Goal: Task Accomplishment & Management: Manage account settings

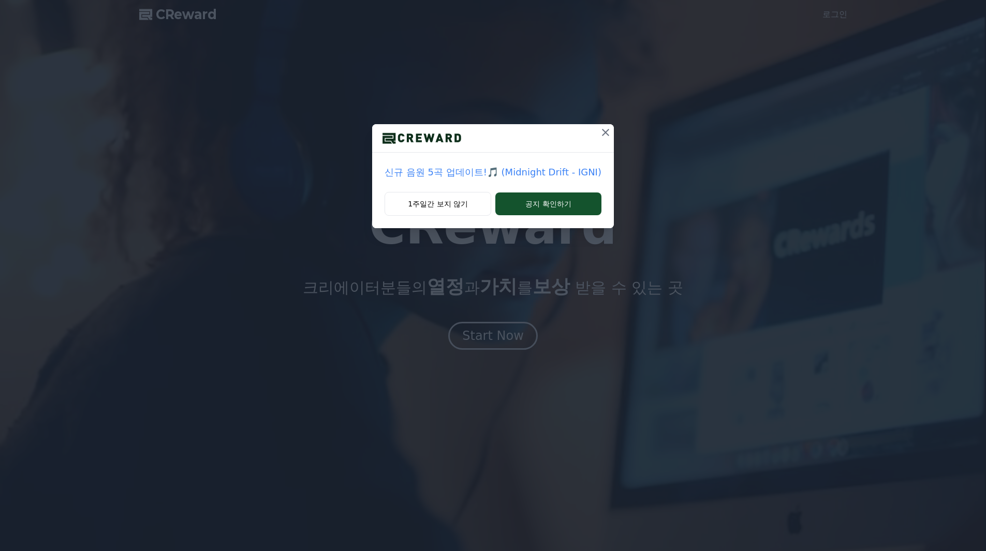
click at [604, 130] on icon at bounding box center [605, 132] width 12 height 12
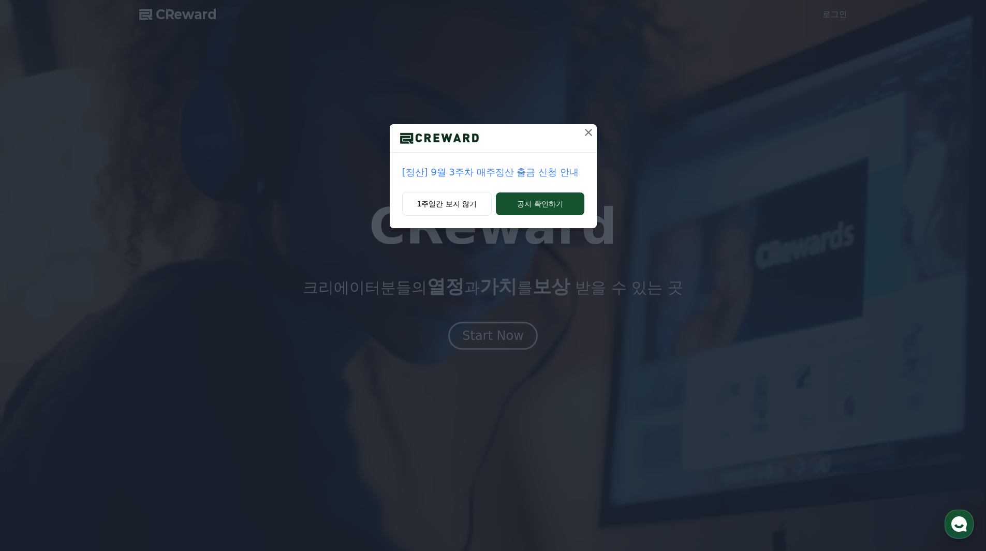
click at [590, 132] on icon at bounding box center [588, 132] width 12 height 12
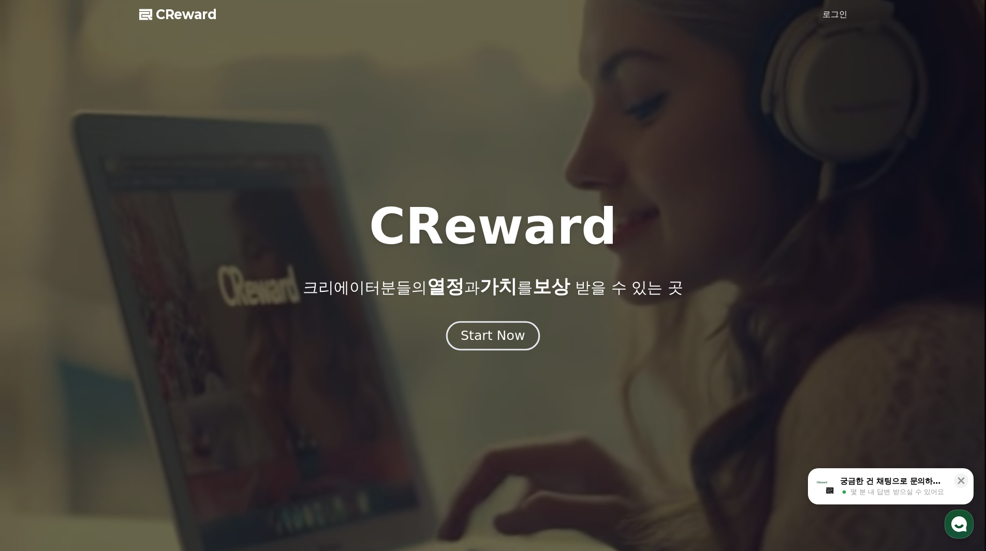
click at [492, 334] on div "Start Now" at bounding box center [493, 336] width 64 height 18
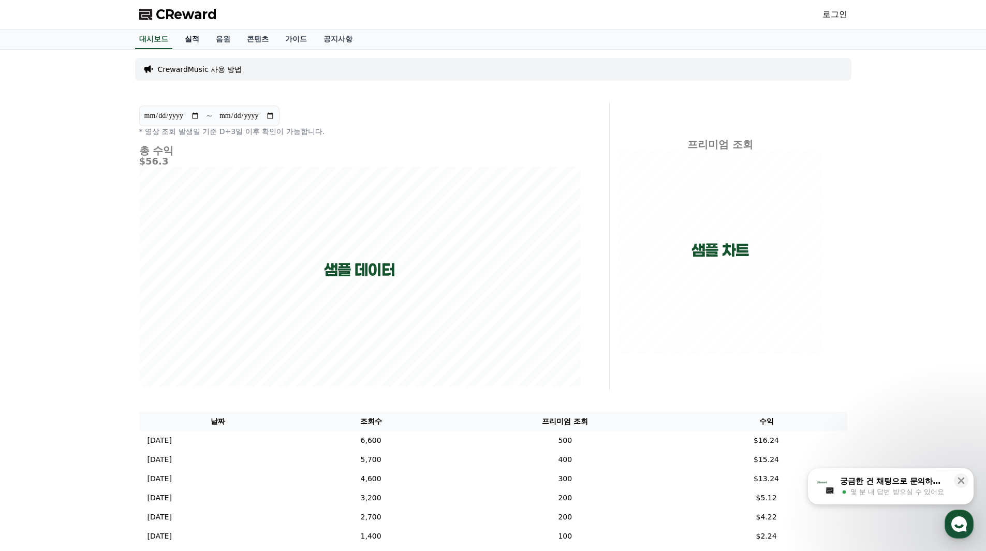
click at [185, 39] on link "실적" at bounding box center [191, 39] width 31 height 20
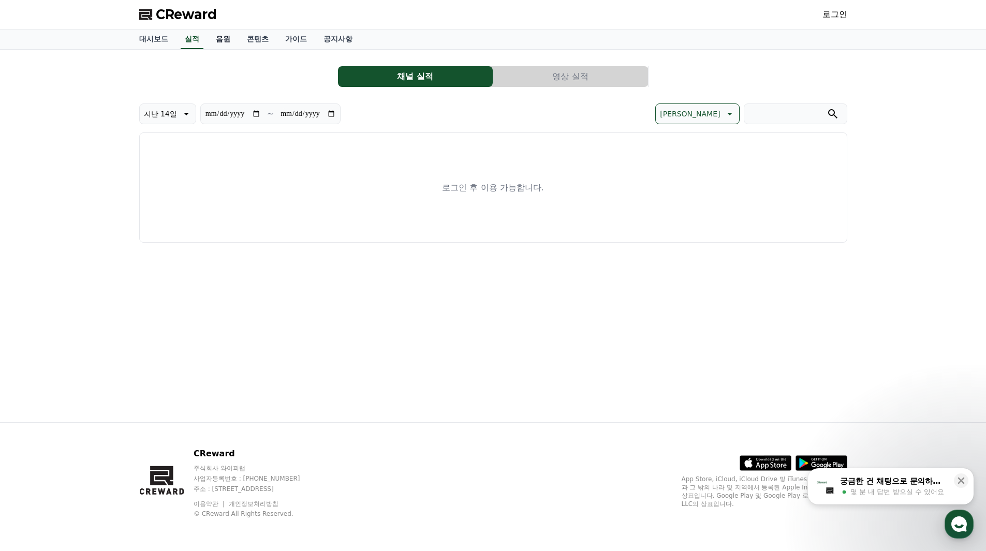
click at [218, 39] on link "음원" at bounding box center [223, 39] width 31 height 20
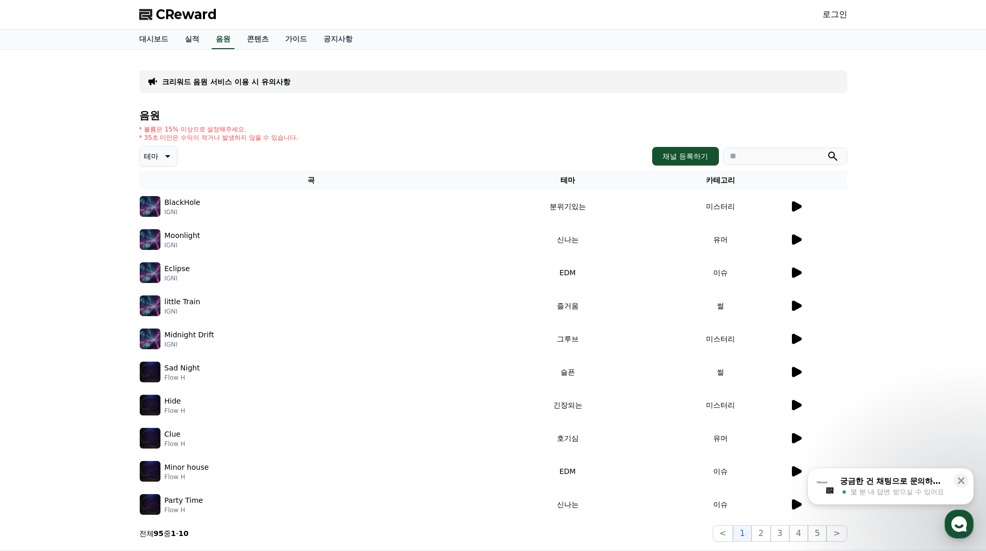
click at [269, 79] on p "크리워드 음원 서비스 이용 시 유의사항" at bounding box center [226, 82] width 128 height 10
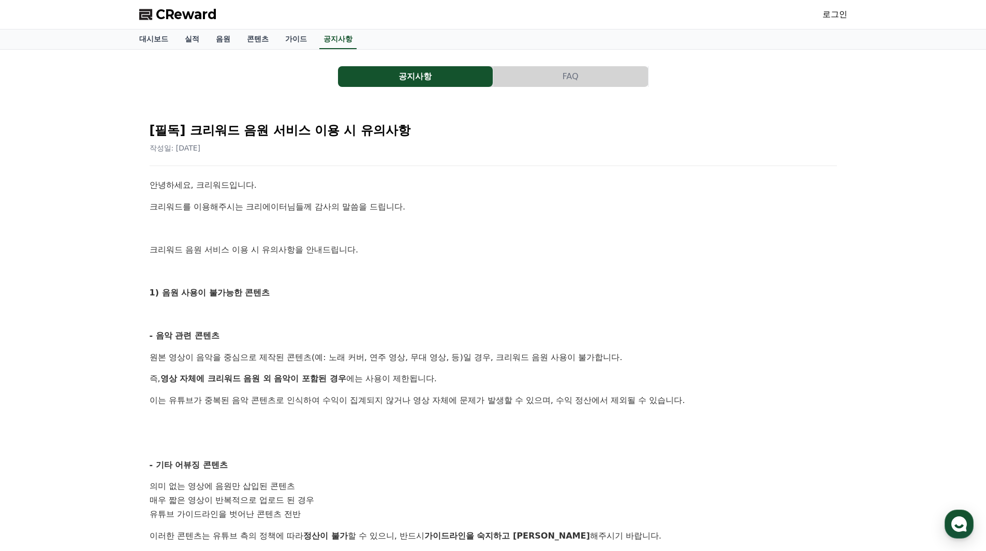
click at [835, 17] on link "로그인" at bounding box center [834, 14] width 25 height 12
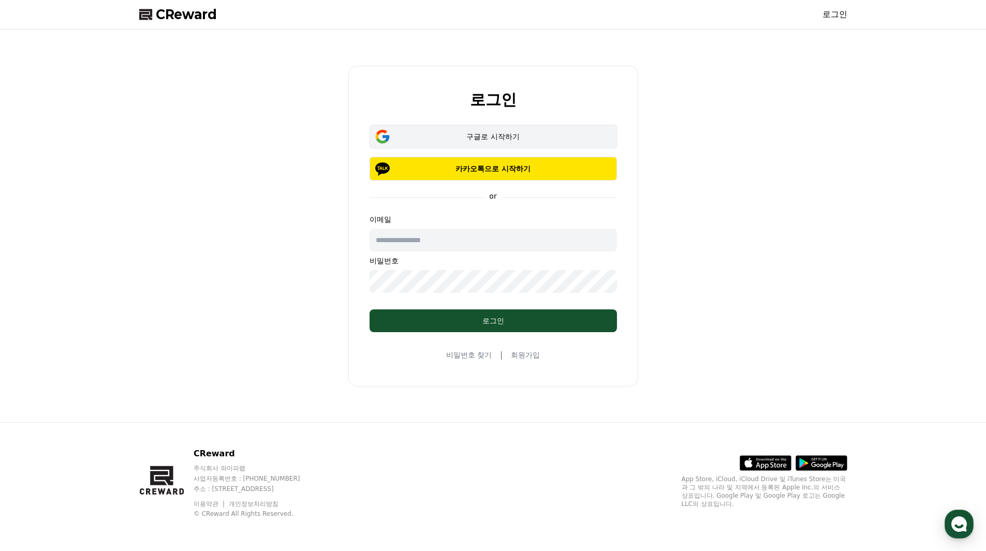
click at [527, 137] on div "구글로 시작하기" at bounding box center [493, 136] width 217 height 10
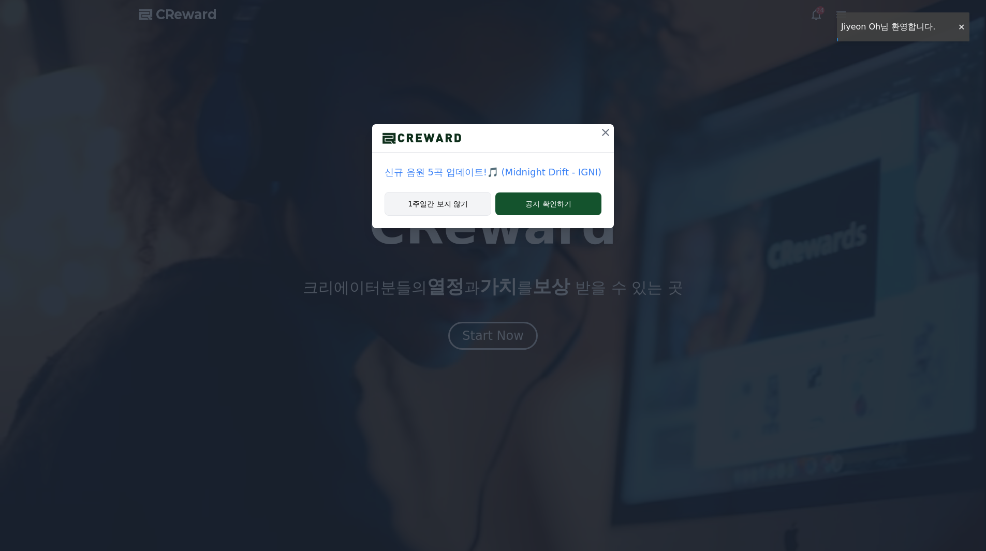
click at [461, 201] on button "1주일간 보지 않기" at bounding box center [438, 204] width 107 height 24
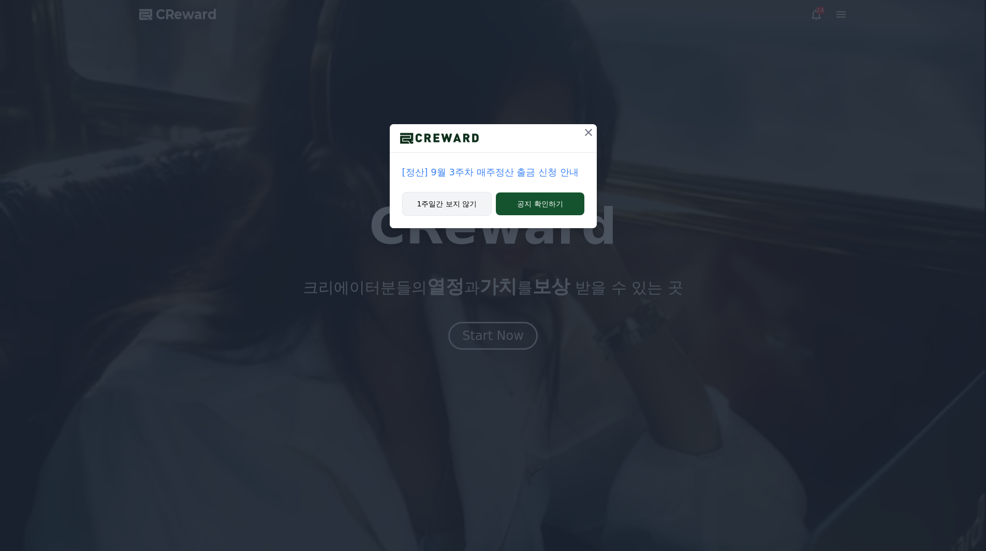
click at [452, 208] on button "1주일간 보지 않기" at bounding box center [447, 204] width 90 height 24
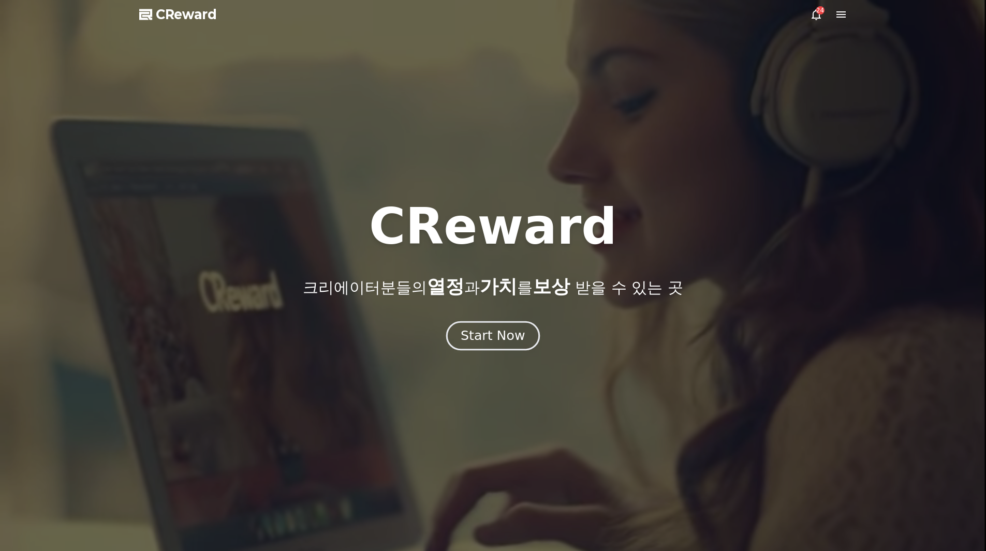
click at [507, 332] on div "Start Now" at bounding box center [493, 336] width 64 height 18
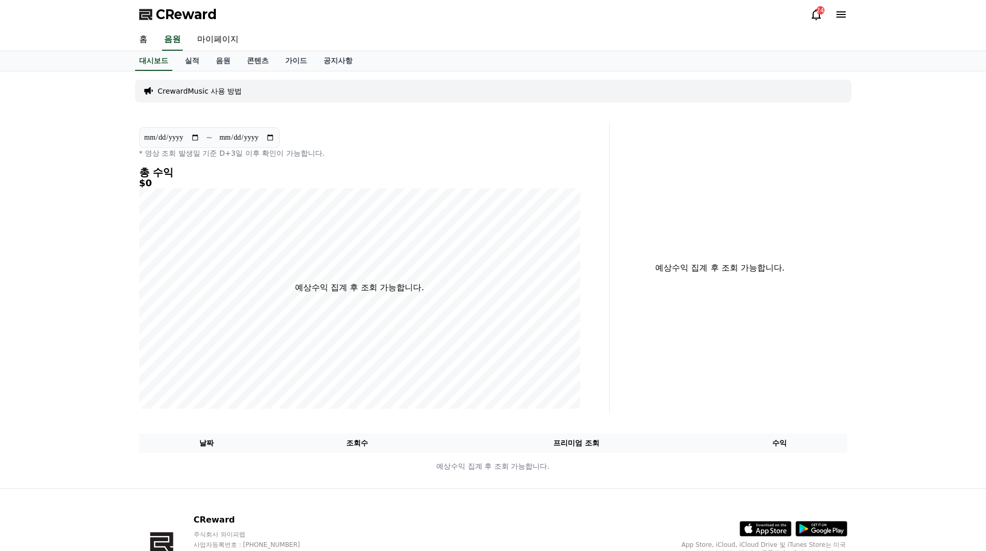
click at [837, 16] on icon at bounding box center [841, 14] width 12 height 12
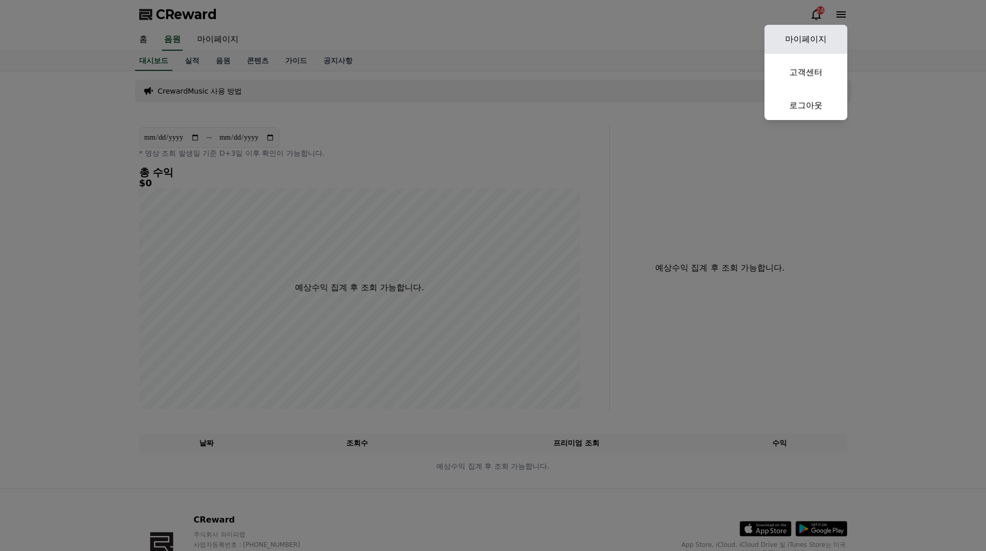
click at [818, 41] on link "마이페이지" at bounding box center [805, 39] width 83 height 29
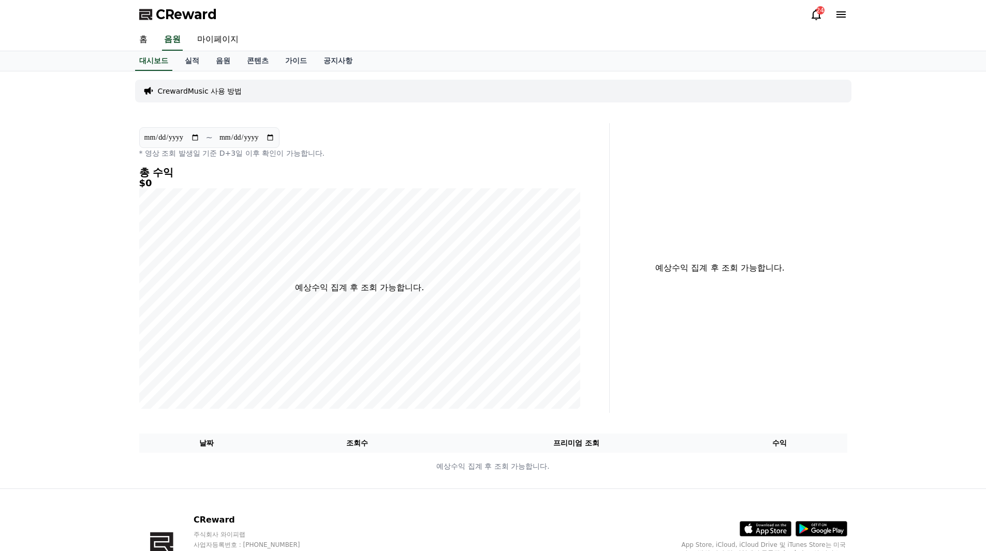
select select "**********"
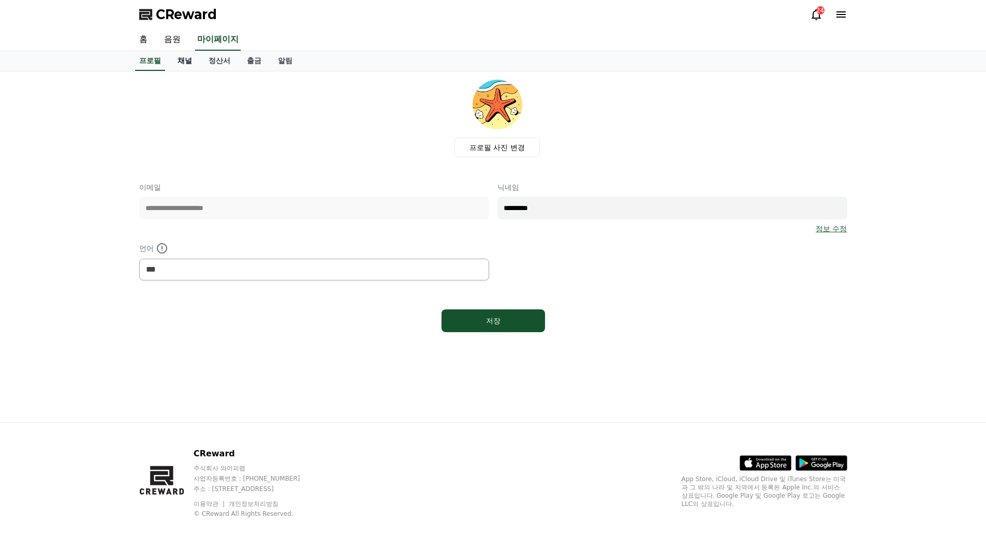
click at [183, 58] on link "채널" at bounding box center [184, 61] width 31 height 20
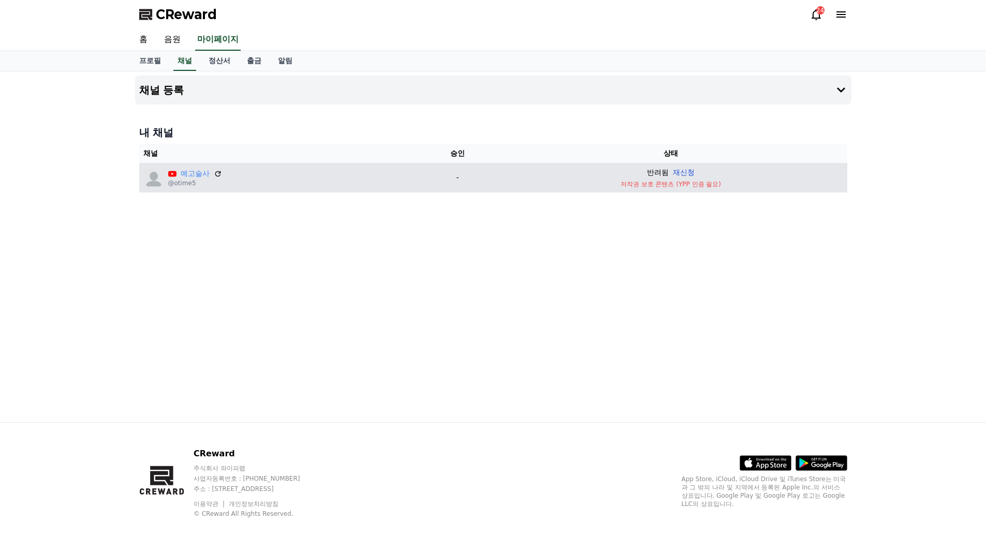
click at [688, 171] on button "재신청" at bounding box center [684, 172] width 22 height 11
click at [841, 13] on icon at bounding box center [841, 14] width 12 height 12
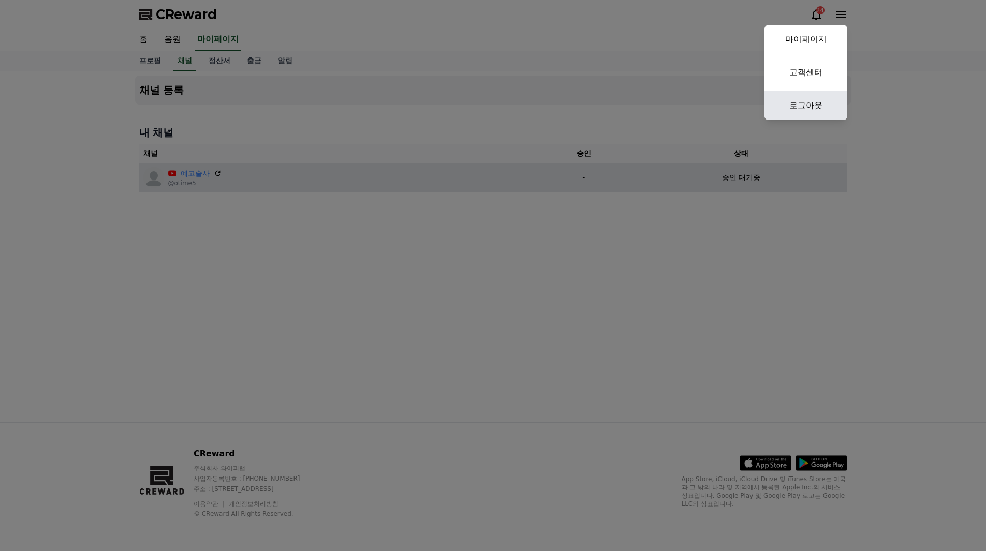
click at [814, 108] on link "로그아웃" at bounding box center [805, 105] width 83 height 29
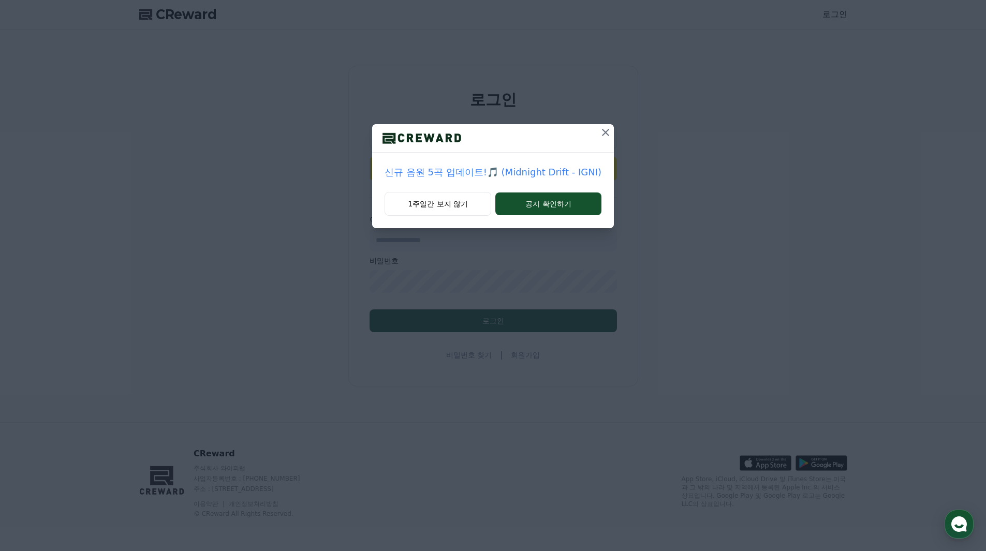
click at [604, 131] on icon at bounding box center [605, 132] width 7 height 7
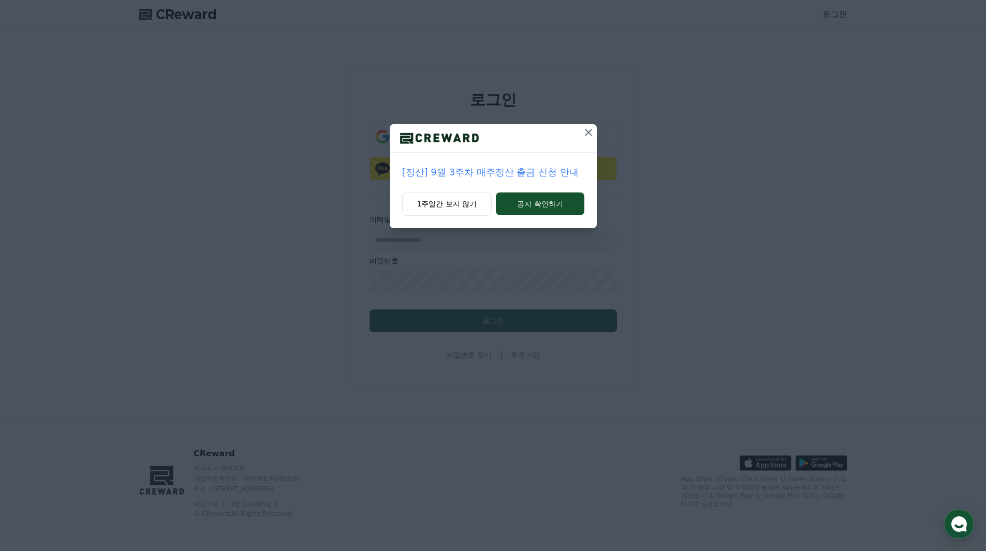
click at [589, 135] on icon at bounding box center [588, 132] width 12 height 12
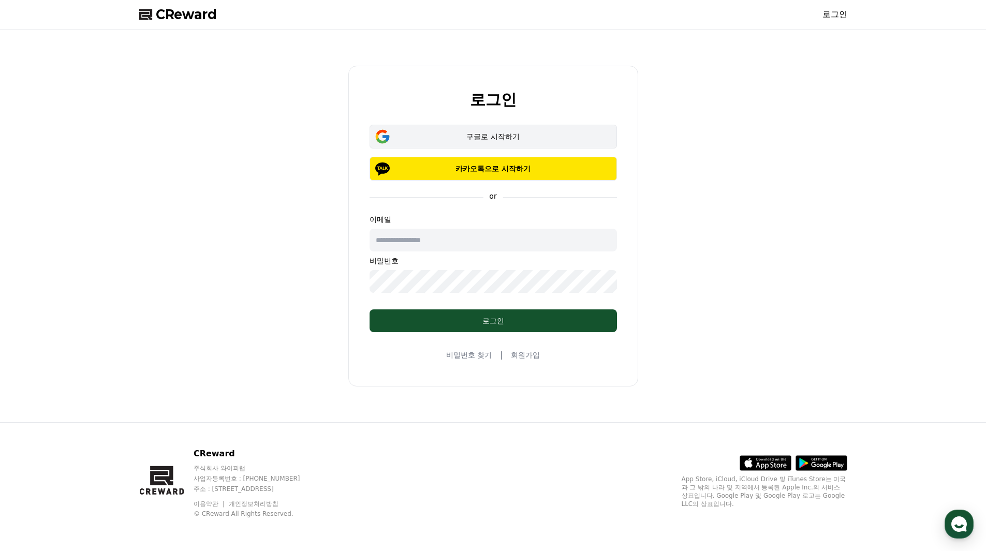
click at [526, 138] on div "구글로 시작하기" at bounding box center [493, 136] width 217 height 10
